Goal: Task Accomplishment & Management: Use online tool/utility

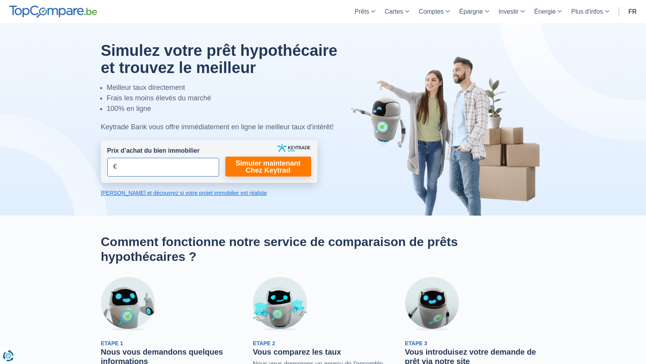
click at [148, 170] on input "Prix d’achat du bien immobilier" at bounding box center [163, 167] width 112 height 19
type input "200.000"
click at [281, 168] on link "Simuler maintenant Chez Keytrad" at bounding box center [268, 166] width 86 height 20
click at [273, 166] on link "Simuler maintenant Chez Keytrad" at bounding box center [268, 166] width 86 height 20
click at [140, 194] on link "[PERSON_NAME] et découvrez si votre projet immobilier est réaliste" at bounding box center [209, 193] width 217 height 8
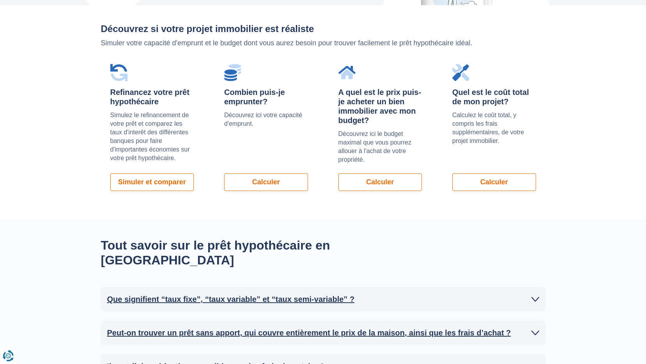
scroll to position [553, 0]
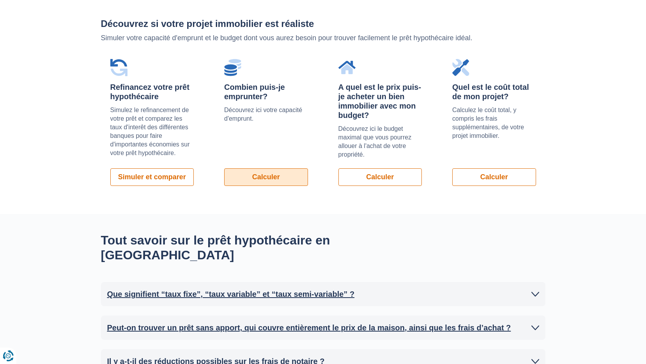
click at [257, 174] on link "Calculer" at bounding box center [266, 177] width 84 height 18
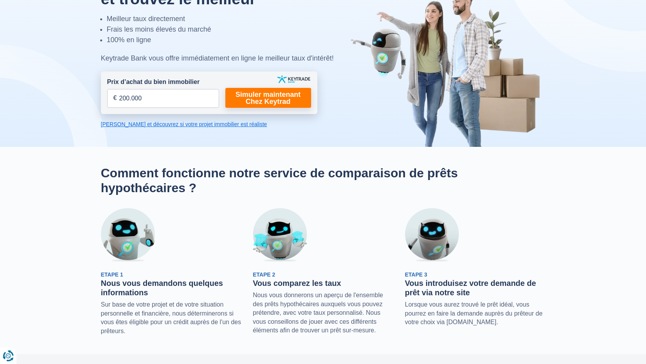
scroll to position [0, 0]
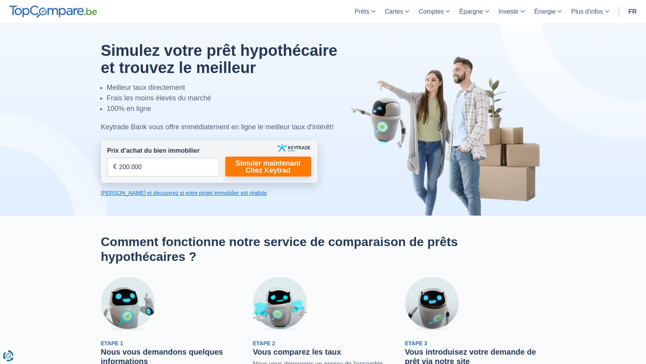
click at [298, 149] on img at bounding box center [293, 148] width 33 height 8
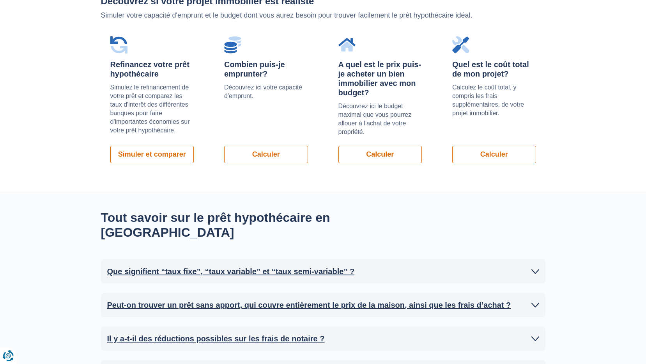
scroll to position [468, 0]
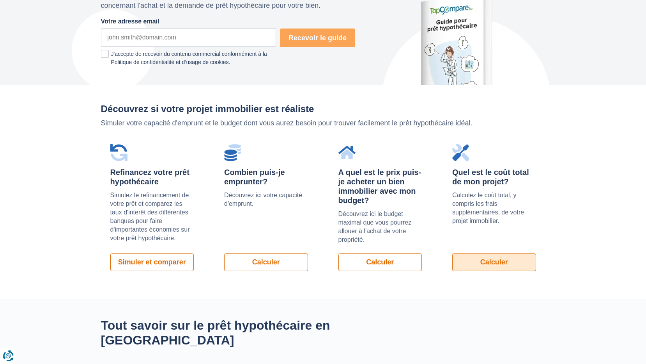
click at [469, 256] on link "Calculer" at bounding box center [495, 262] width 84 height 18
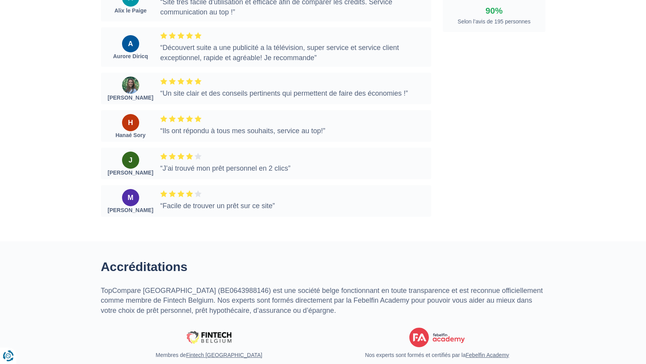
scroll to position [2107, 0]
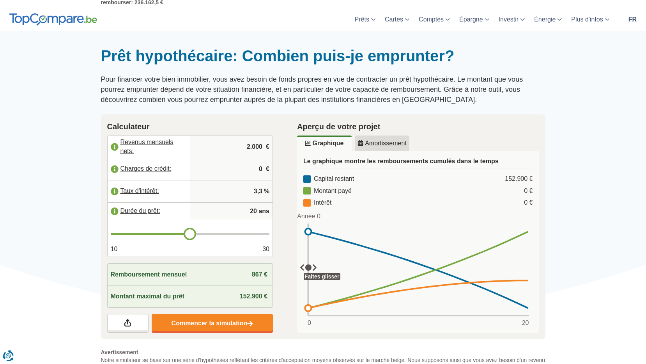
scroll to position [39, 0]
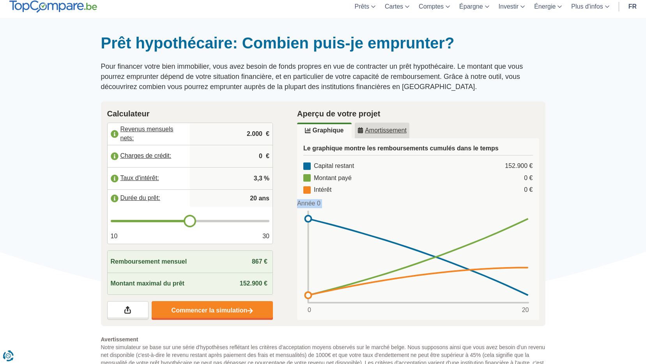
drag, startPoint x: 308, startPoint y: 253, endPoint x: 291, endPoint y: 248, distance: 18.3
click at [291, 248] on div "Aperçu de votre projet Graphique Amortissement Le graphique montre les rembours…" at bounding box center [418, 213] width 266 height 225
type input "21"
type input "22"
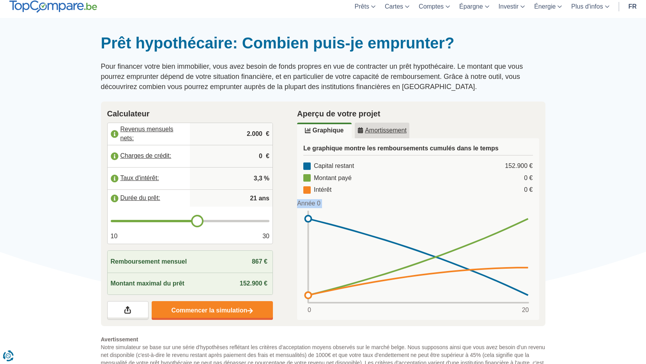
type input "22"
type input "23"
drag, startPoint x: 194, startPoint y: 221, endPoint x: 213, endPoint y: 221, distance: 18.7
type input "23"
click at [213, 221] on input "range" at bounding box center [190, 221] width 159 height 2
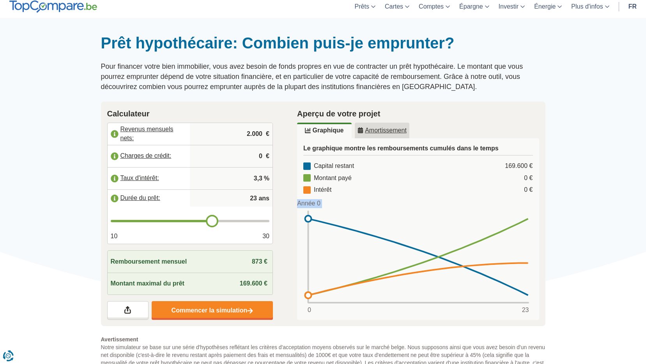
type input "24"
type input "25"
drag, startPoint x: 214, startPoint y: 221, endPoint x: 225, endPoint y: 220, distance: 11.0
type input "25"
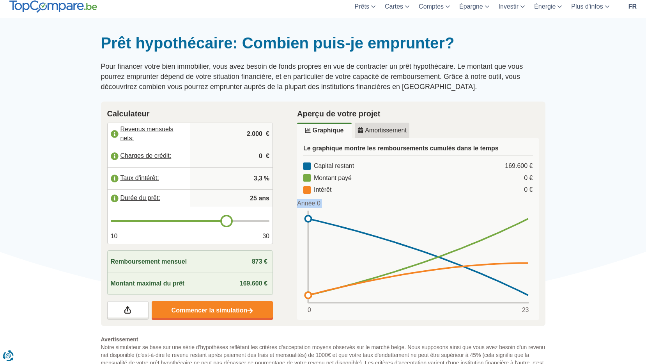
click at [225, 220] on input "range" at bounding box center [190, 221] width 159 height 2
type input "24"
type input "23"
drag, startPoint x: 225, startPoint y: 220, endPoint x: 210, endPoint y: 220, distance: 15.2
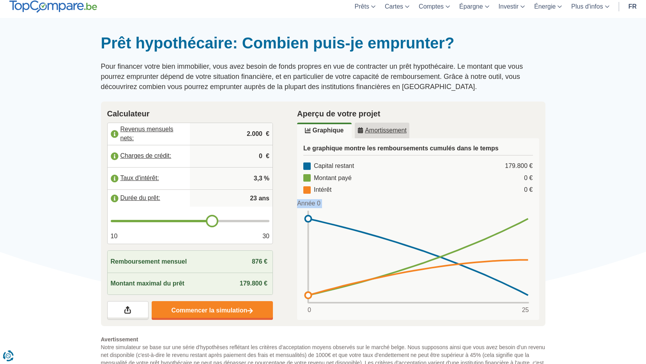
type input "23"
click at [210, 220] on input "range" at bounding box center [190, 221] width 159 height 2
type input "22"
drag, startPoint x: 210, startPoint y: 220, endPoint x: 202, endPoint y: 222, distance: 7.1
type input "22"
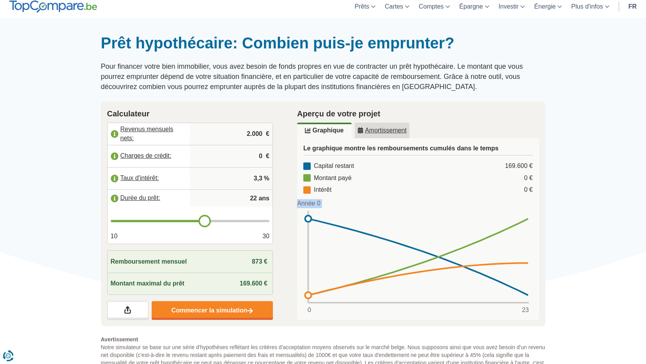
click at [202, 222] on input "range" at bounding box center [190, 221] width 159 height 2
type input "21"
click at [199, 222] on input "range" at bounding box center [190, 221] width 159 height 2
type input "20"
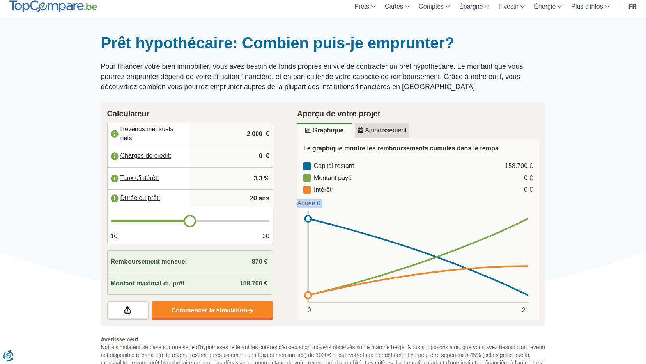
drag, startPoint x: 199, startPoint y: 222, endPoint x: 193, endPoint y: 223, distance: 6.3
type input "20"
click at [193, 222] on input "range" at bounding box center [190, 221] width 159 height 2
click at [261, 134] on input "2.000" at bounding box center [231, 133] width 76 height 21
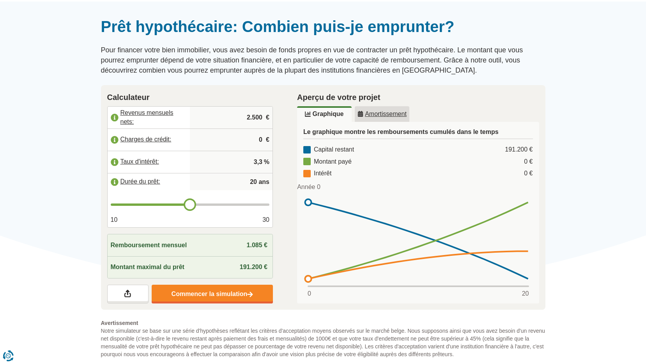
scroll to position [78, 0]
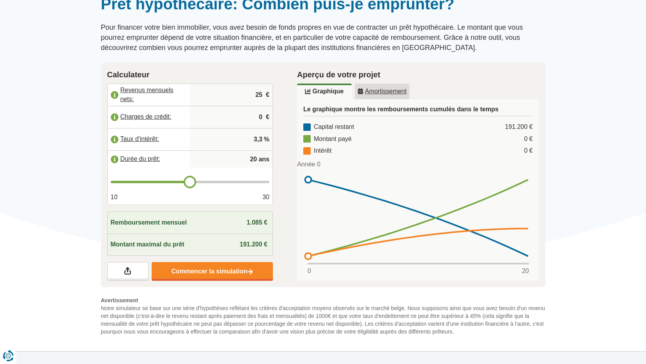
type input "2"
type input "3"
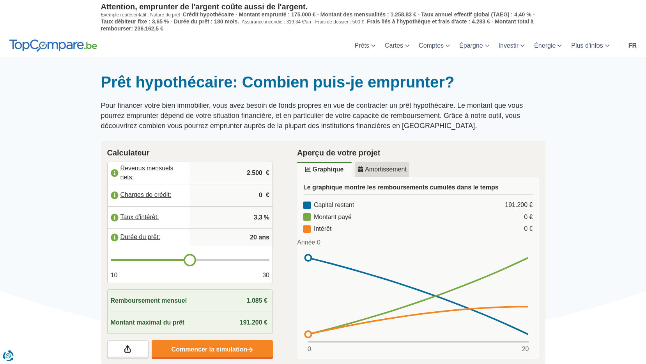
scroll to position [39, 0]
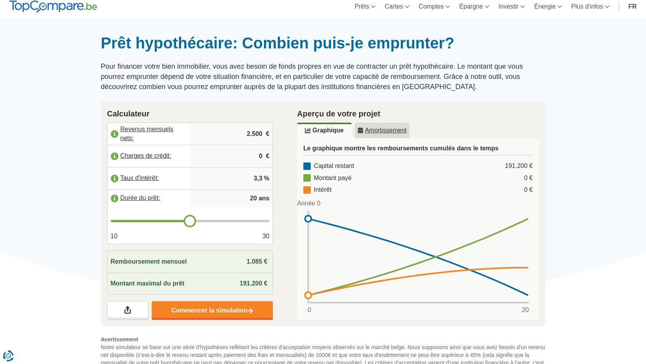
type input "2.500"
type input "19"
type input "18"
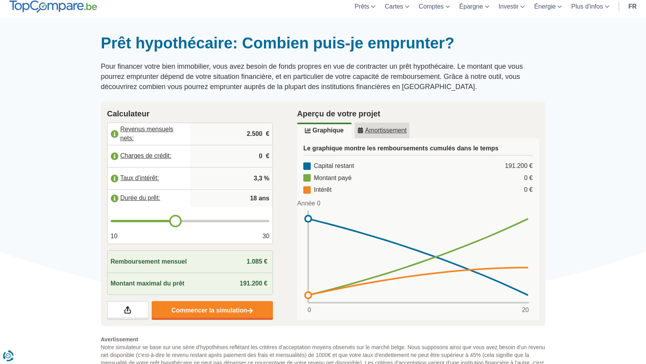
type input "17"
type input "16"
type input "15"
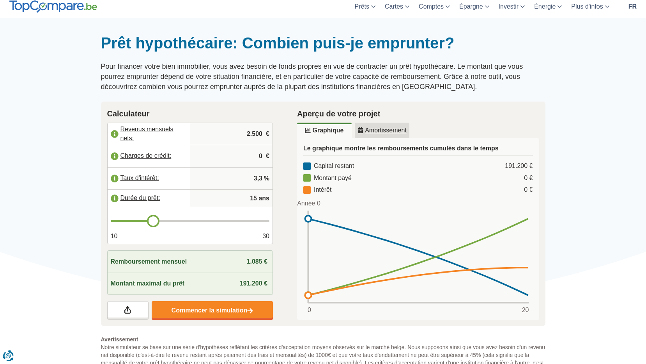
drag, startPoint x: 190, startPoint y: 217, endPoint x: 157, endPoint y: 220, distance: 33.2
type input "15"
click at [157, 220] on input "range" at bounding box center [190, 221] width 159 height 2
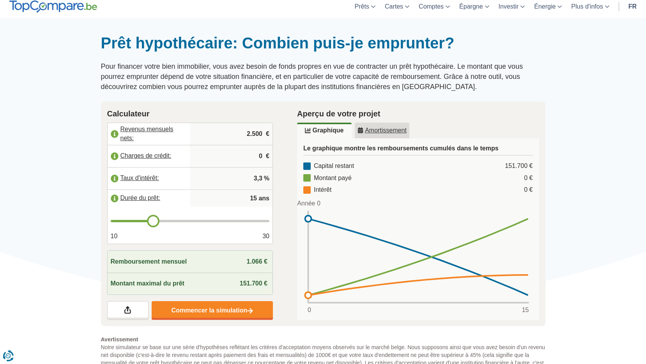
scroll to position [78, 0]
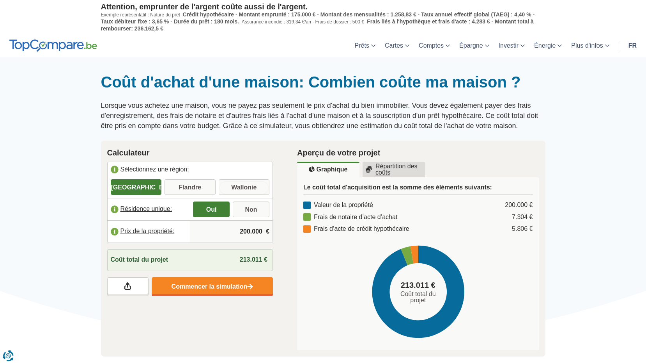
click at [253, 186] on input "Wallonie" at bounding box center [244, 188] width 51 height 14
radio input "true"
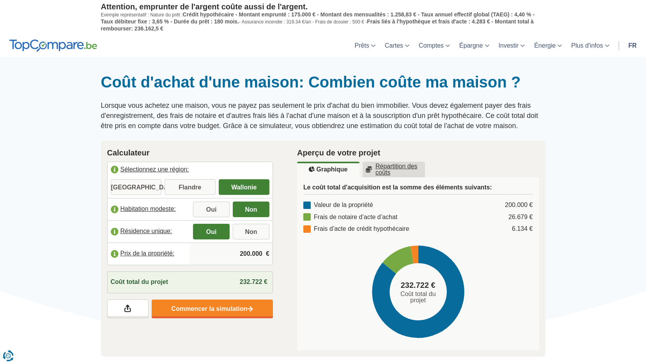
click at [258, 254] on input "200.000" at bounding box center [231, 253] width 76 height 21
click at [76, 73] on div at bounding box center [323, 73] width 646 height 0
